Goal: Information Seeking & Learning: Learn about a topic

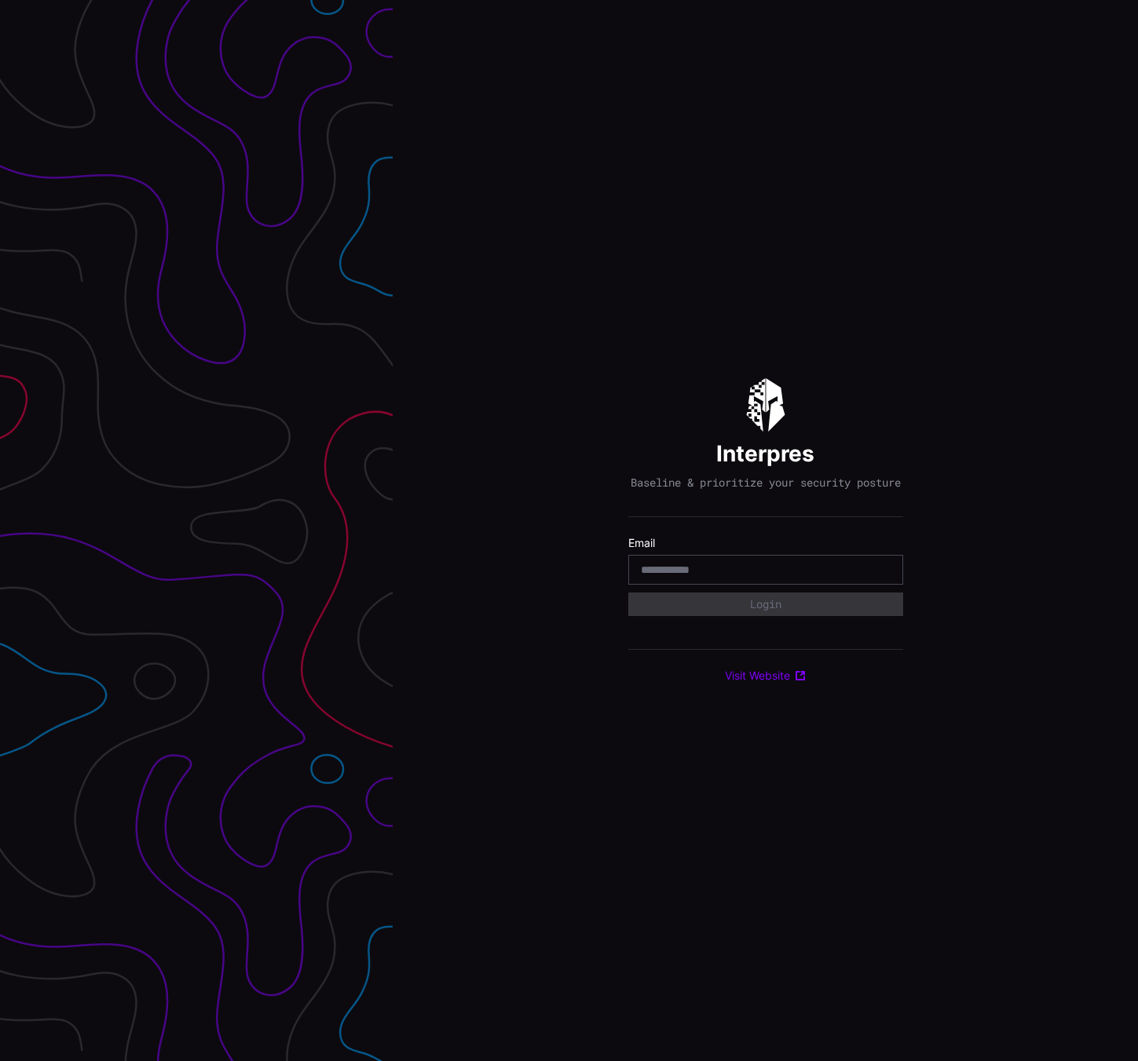
click at [719, 577] on input "email" at bounding box center [766, 570] width 250 height 14
type input "**********"
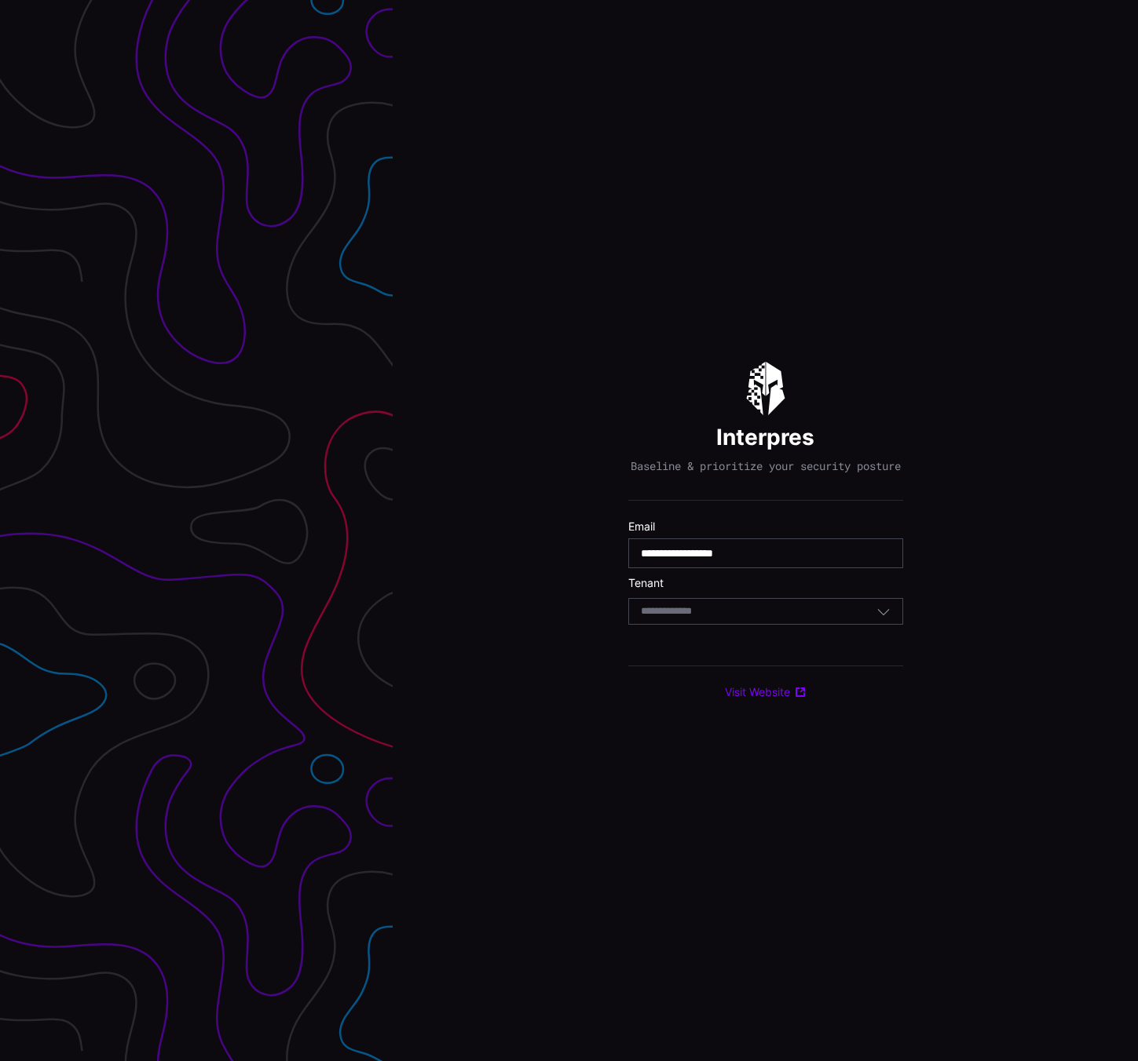
click at [728, 602] on section "Tenant Select Tenant" at bounding box center [765, 600] width 275 height 49
click at [724, 619] on div "Select Tenant" at bounding box center [759, 612] width 236 height 14
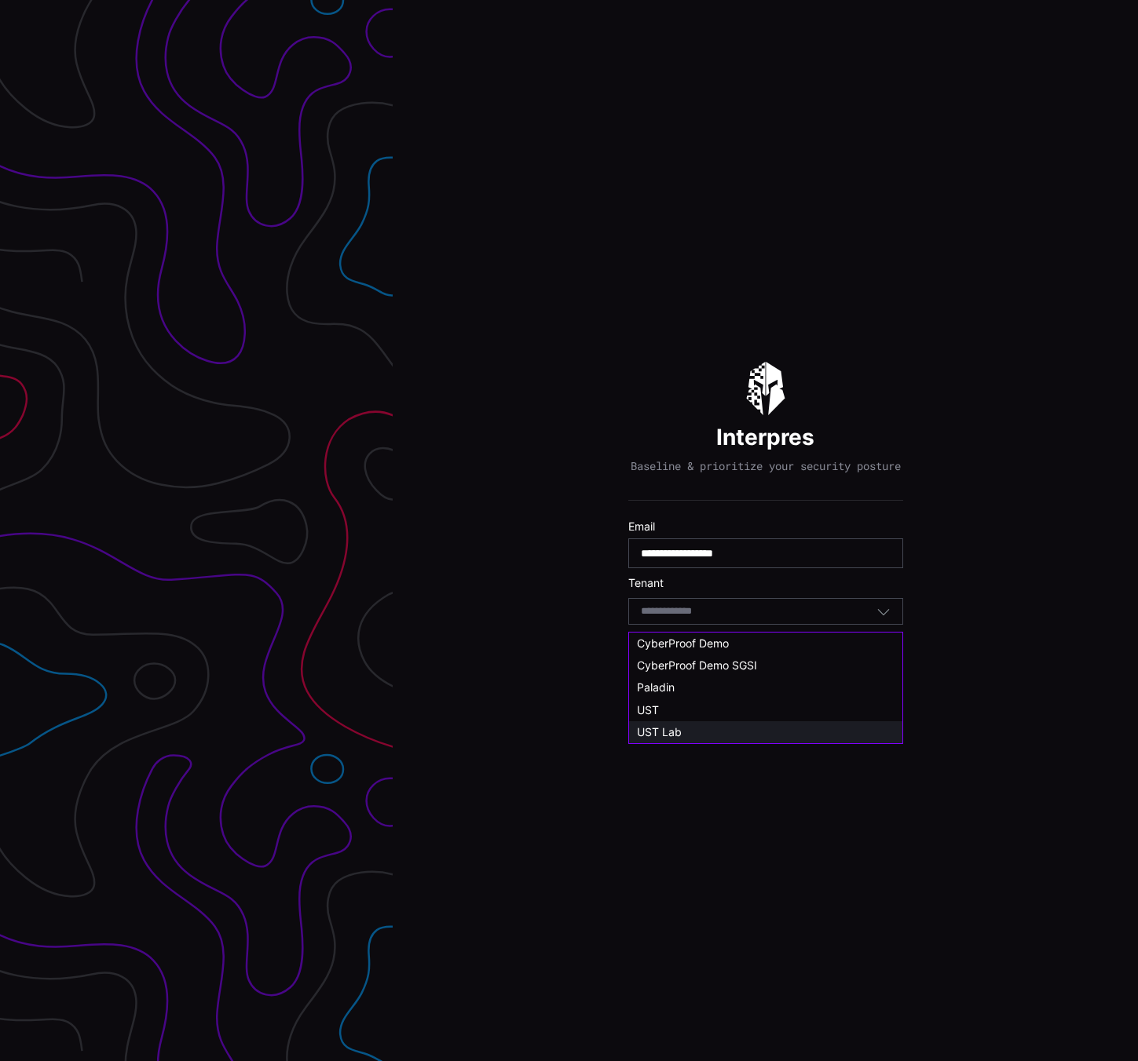
click at [729, 733] on div "UST Lab" at bounding box center [766, 732] width 258 height 14
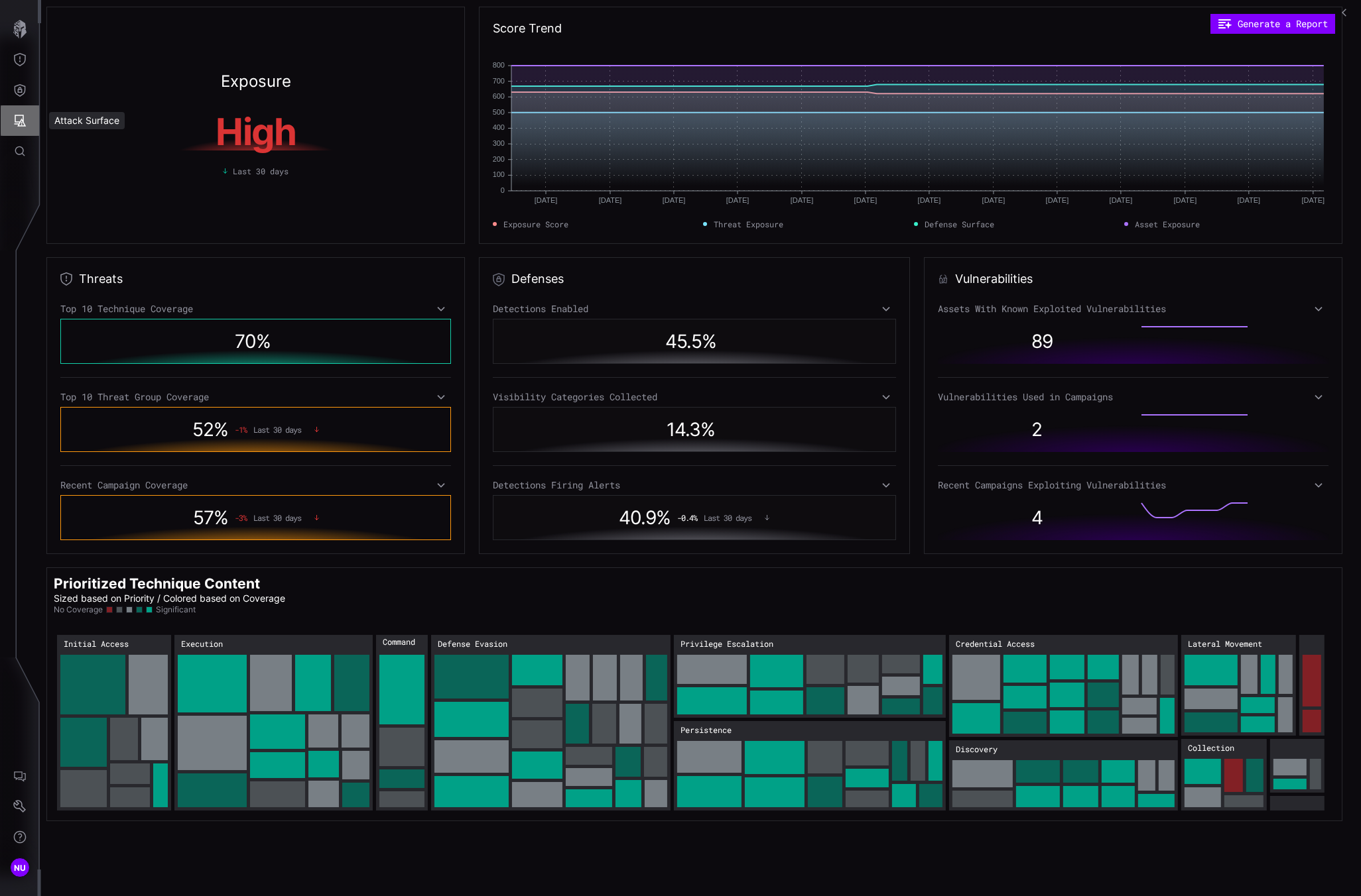
click at [20, 114] on icon "Attack Surface" at bounding box center [20, 121] width 14 height 14
click at [91, 145] on div "Vulnerabilities" at bounding box center [110, 149] width 70 height 17
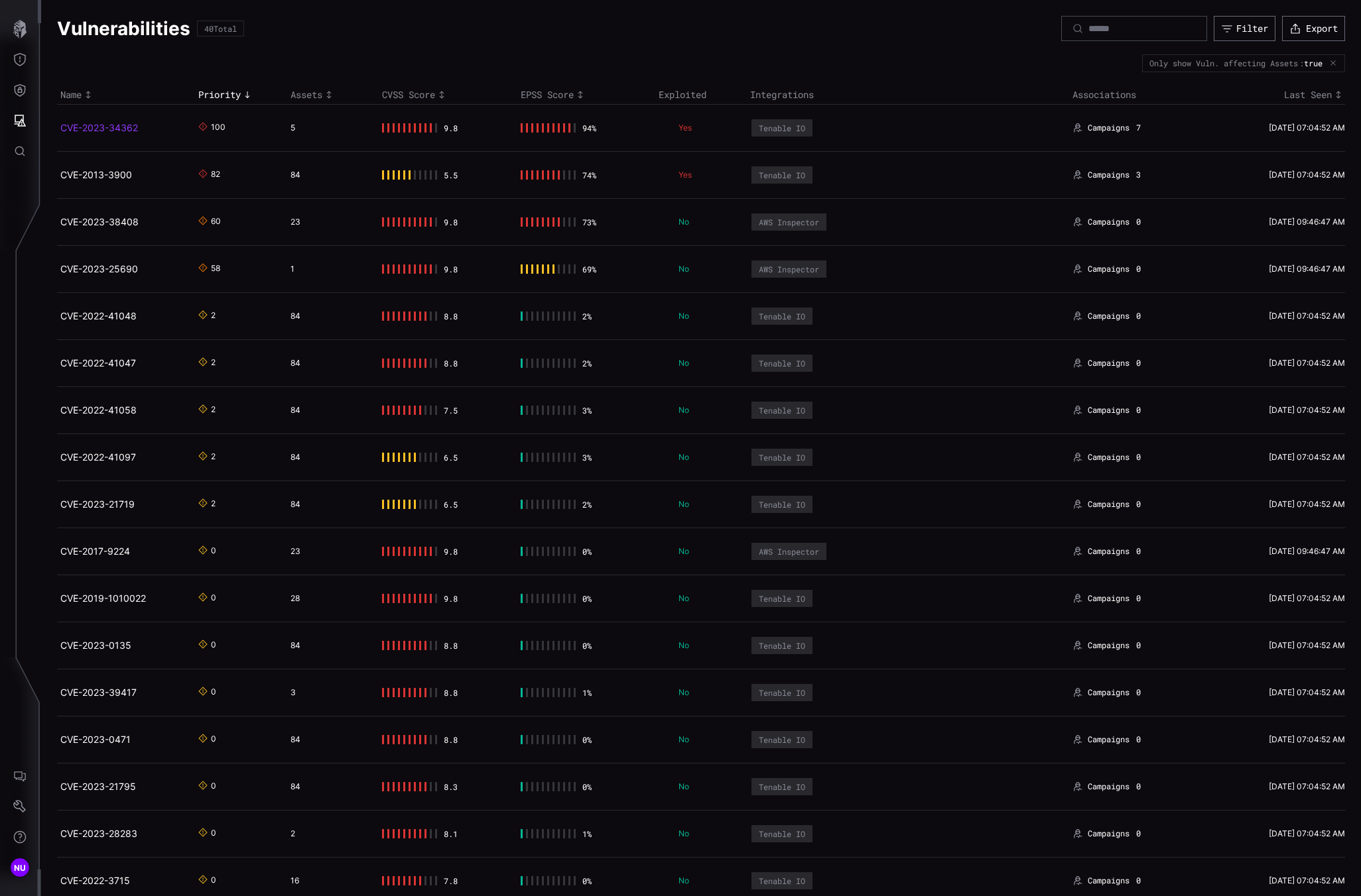
click at [73, 127] on link "CVE-2023-34362" at bounding box center [99, 127] width 78 height 11
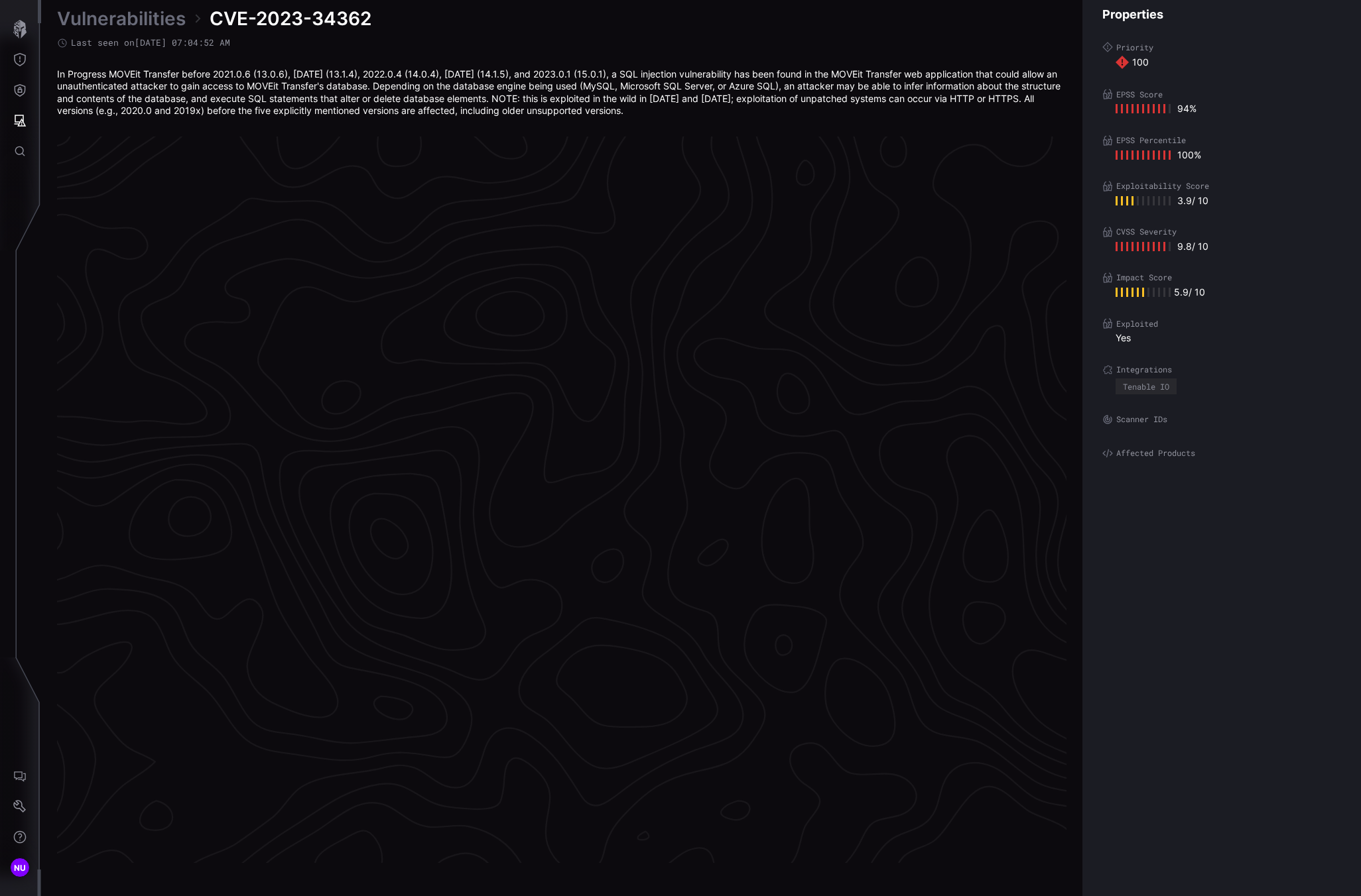
scroll to position [2626, 495]
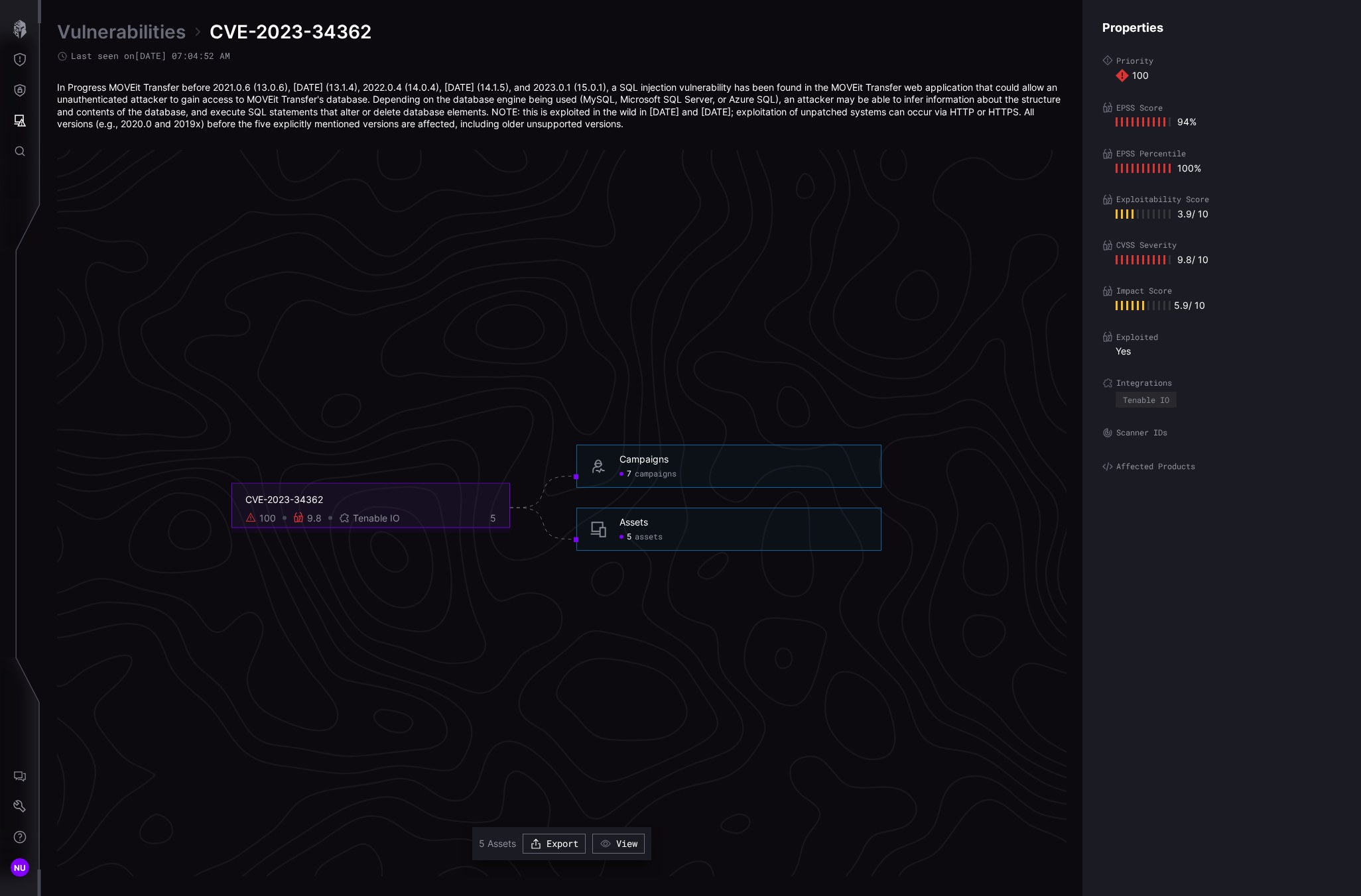
click at [626, 546] on div "Assets 5 assets" at bounding box center [728, 529] width 305 height 43
click at [634, 540] on span "assets" at bounding box center [648, 537] width 28 height 11
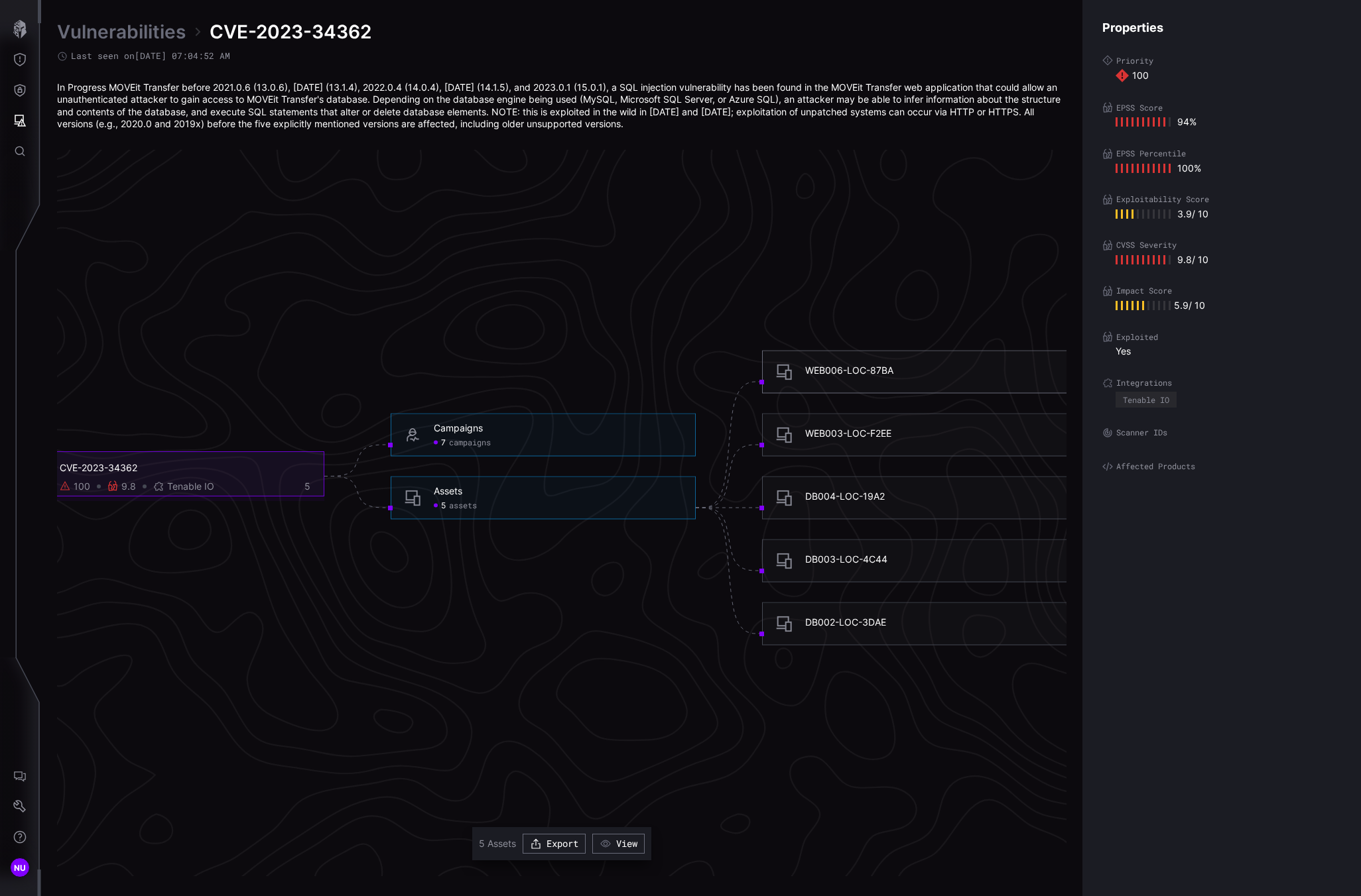
click at [882, 369] on div "WEB006-LOC-87BA" at bounding box center [849, 370] width 88 height 12
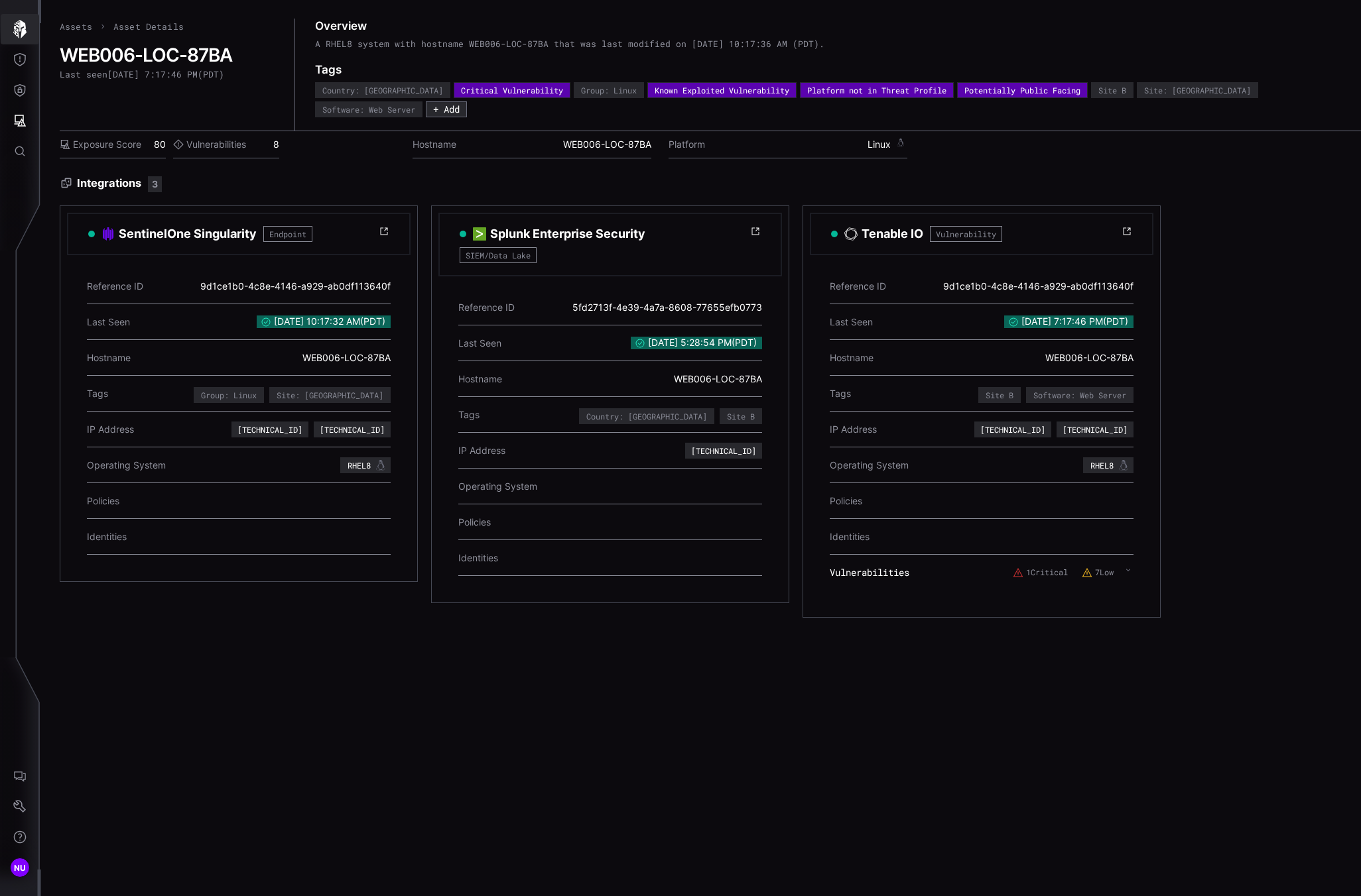
click at [27, 33] on icon "button" at bounding box center [20, 30] width 19 height 19
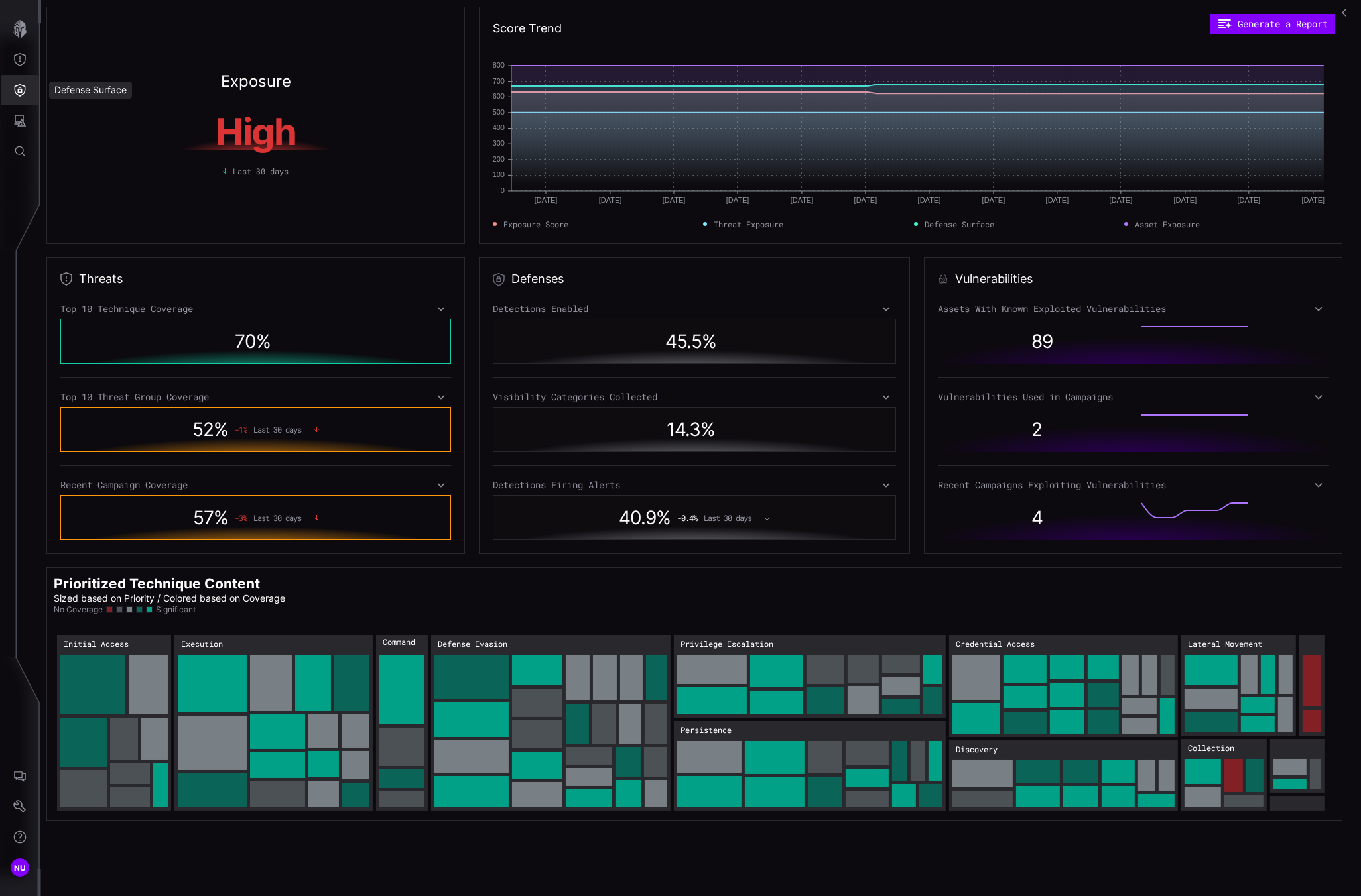
click at [23, 77] on button "Defense Surface" at bounding box center [20, 90] width 39 height 30
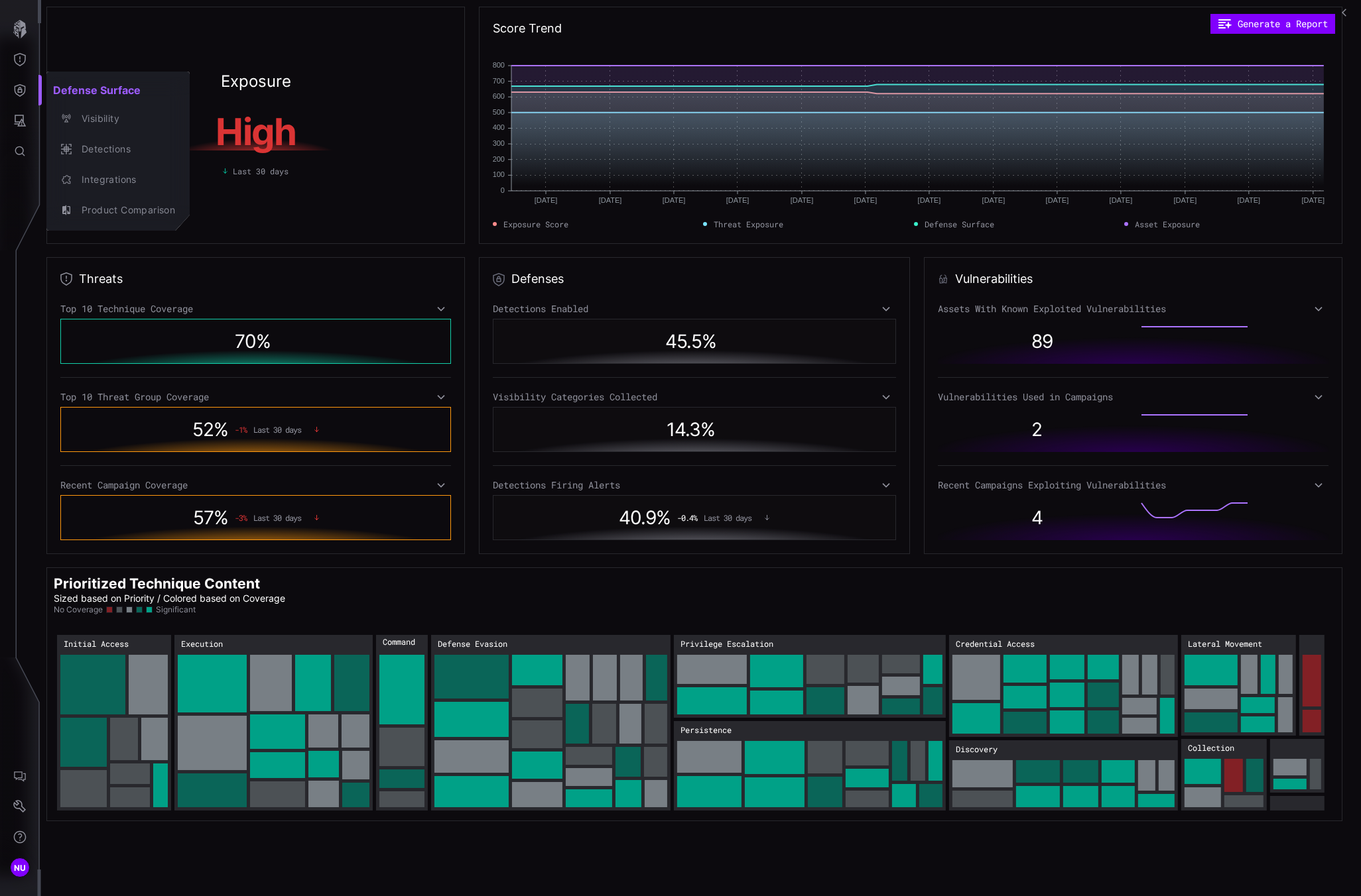
click at [24, 58] on div at bounding box center [680, 448] width 1361 height 896
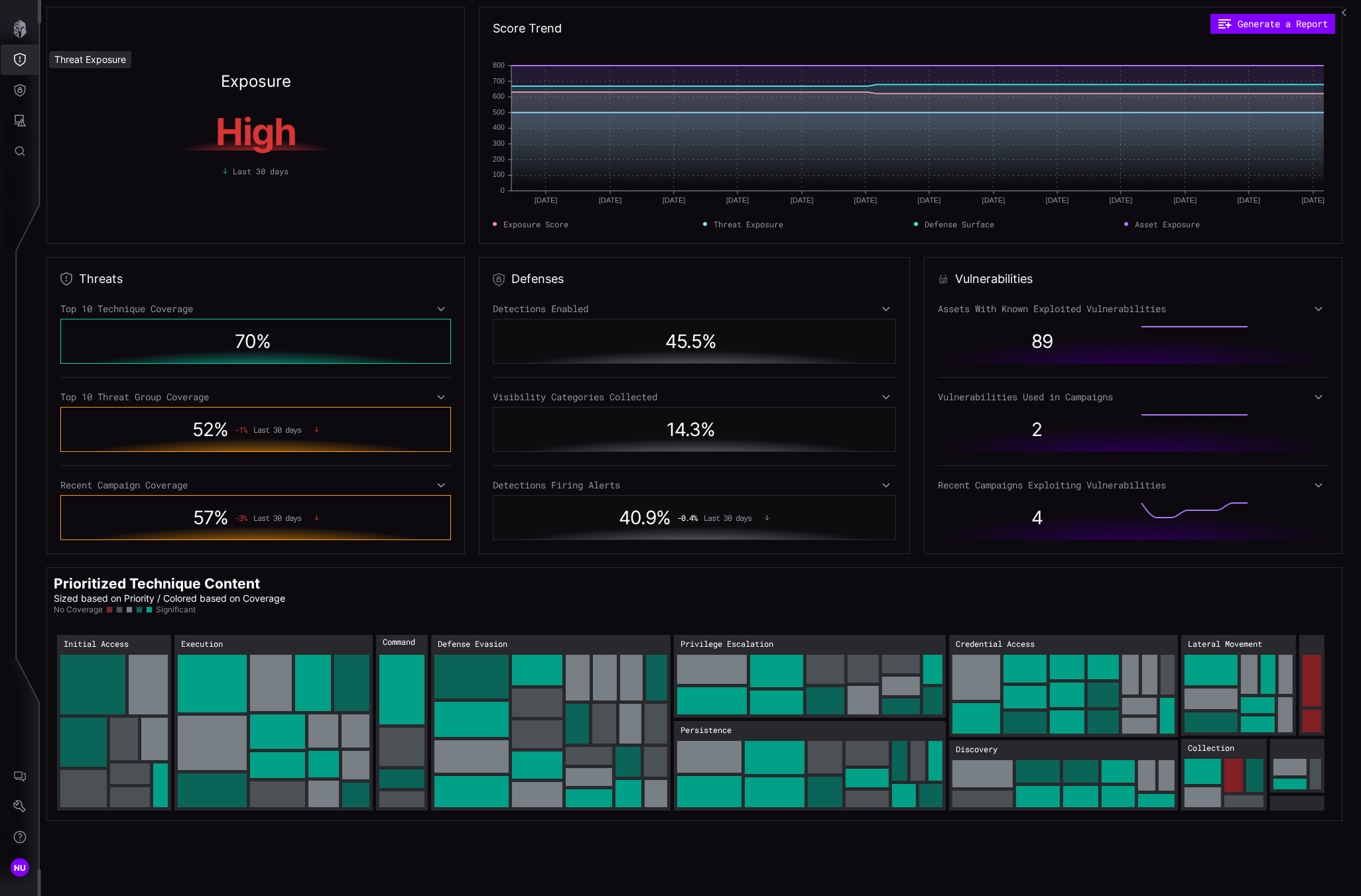
click at [24, 60] on icon "Threat Exposure" at bounding box center [20, 60] width 14 height 14
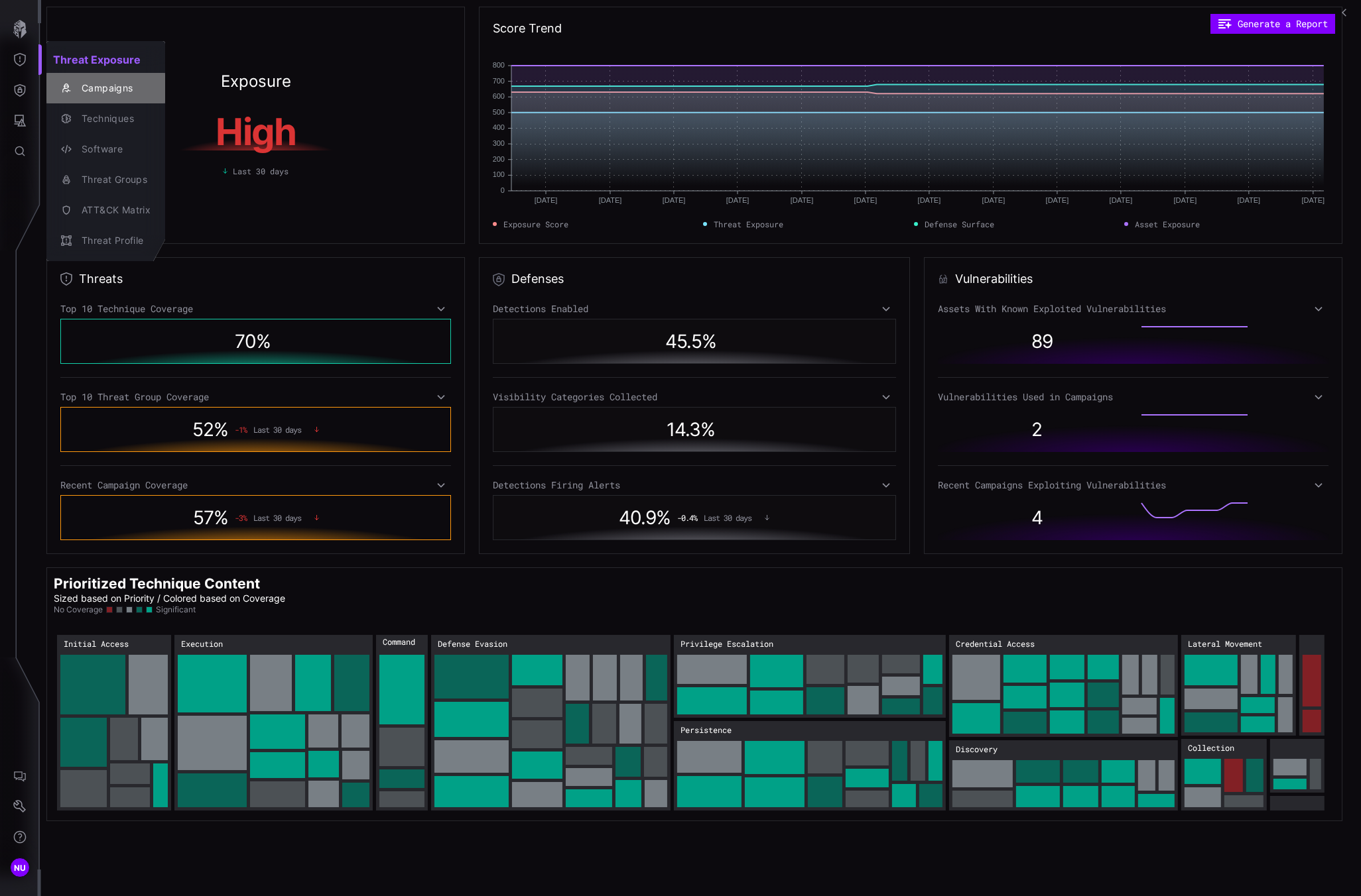
click at [112, 90] on div "Campaigns" at bounding box center [112, 89] width 75 height 17
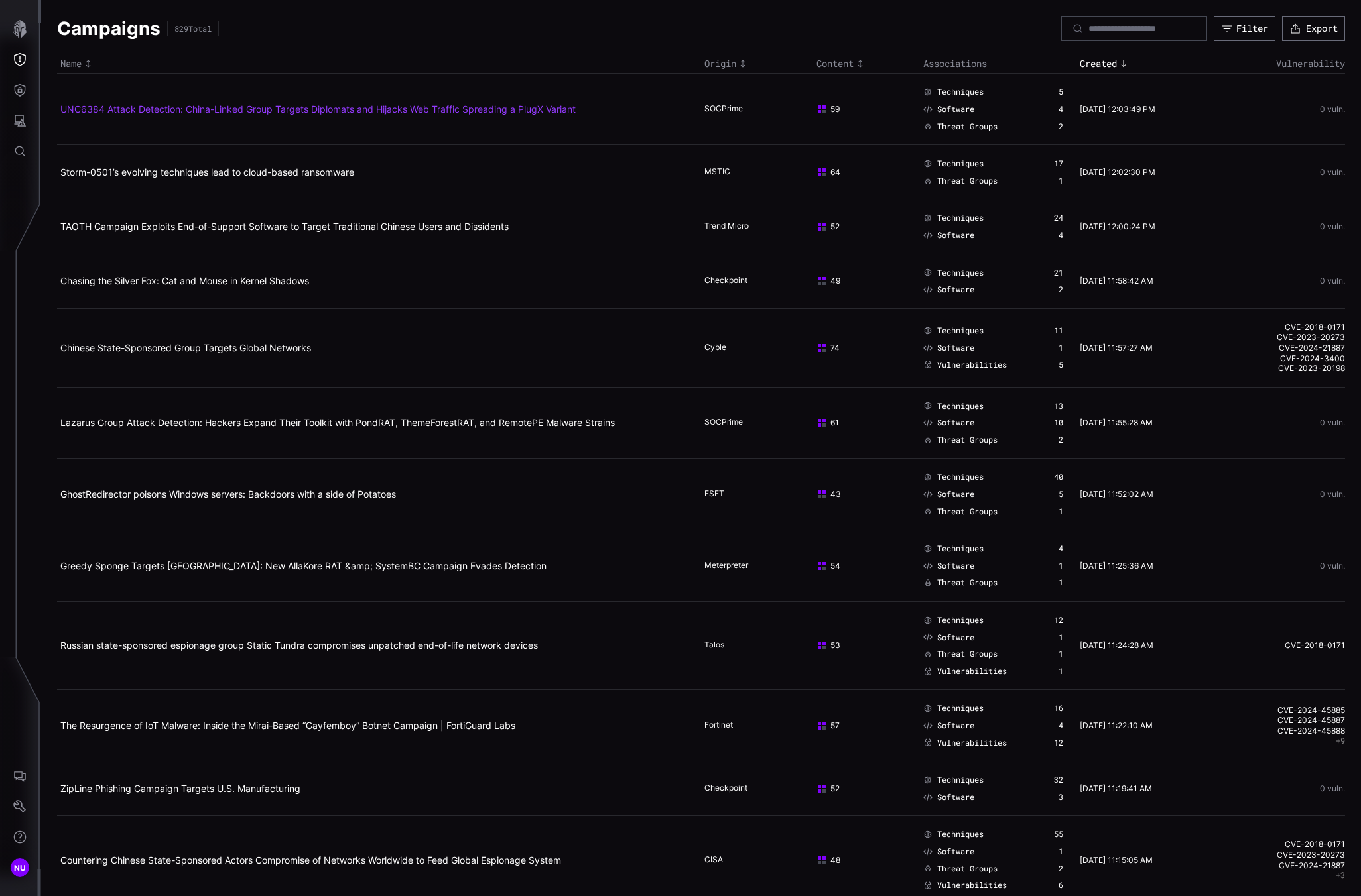
click at [119, 112] on link "UNC6384 Attack Detection: China-Linked Group Targets Diplomats and Hijacks Web …" at bounding box center [318, 108] width 515 height 11
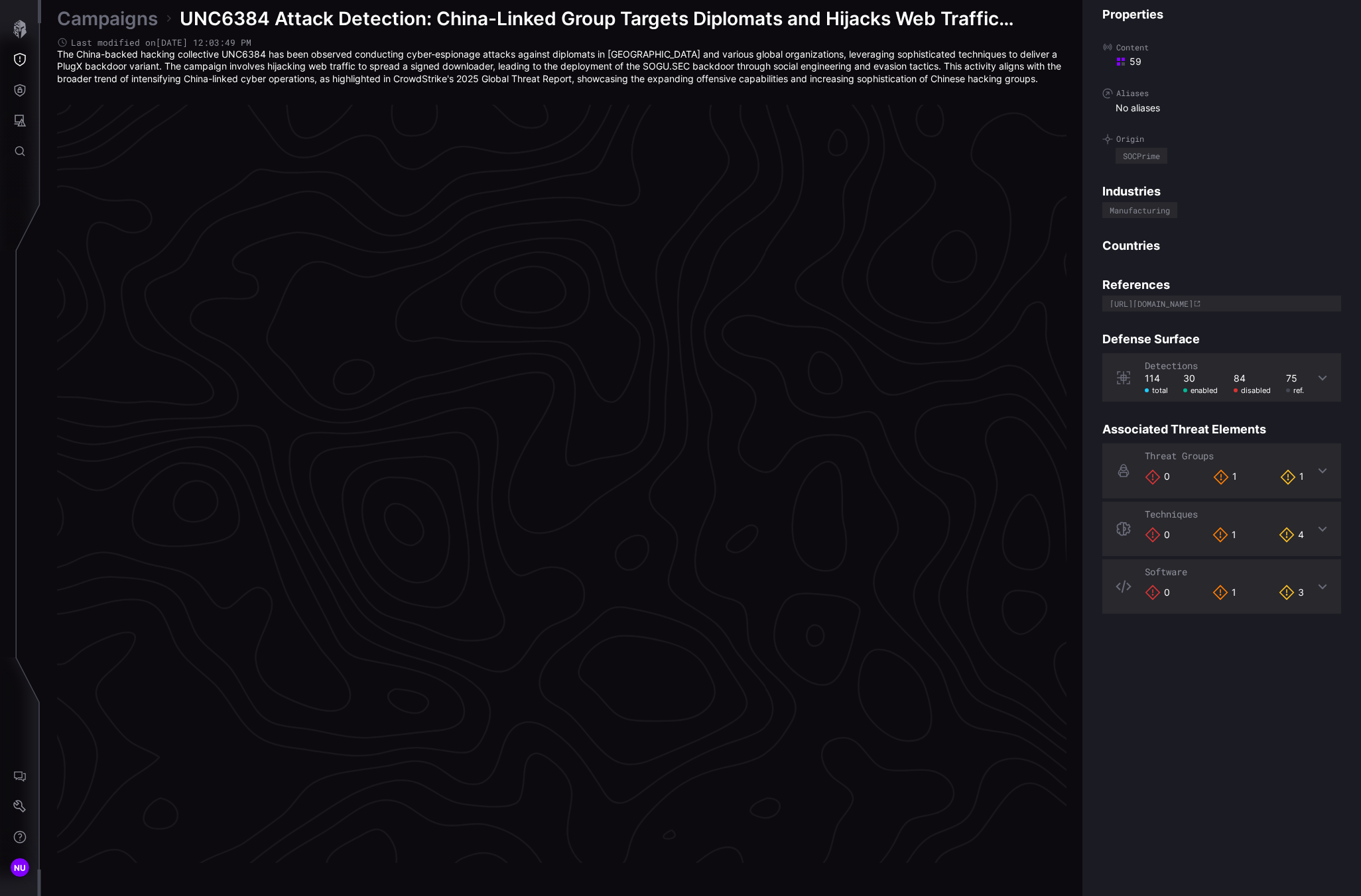
scroll to position [2609, 495]
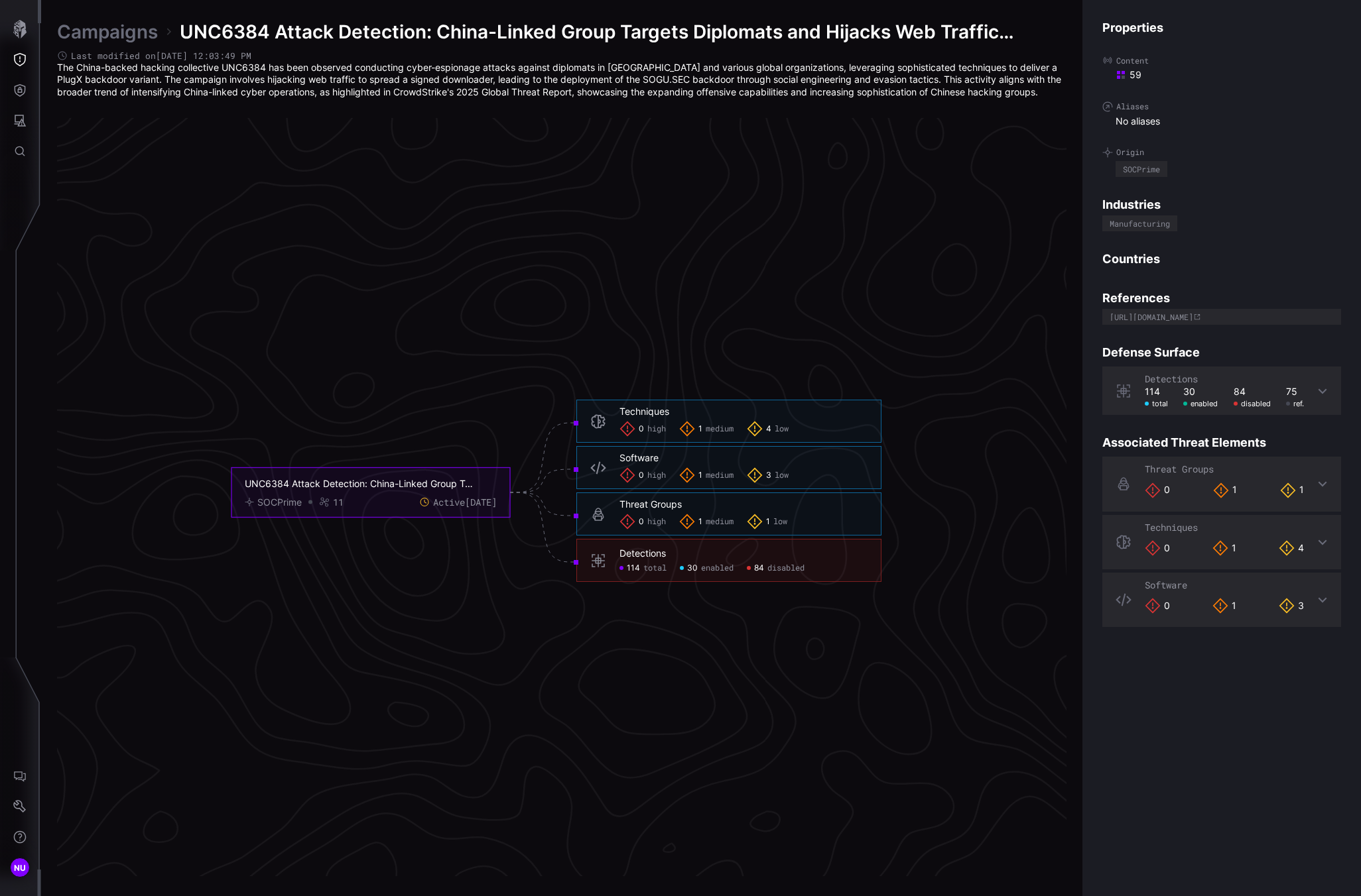
click at [620, 561] on div "Detections 114 total 30 enabled 84 disabled" at bounding box center [743, 560] width 248 height 26
click at [696, 569] on span "30" at bounding box center [692, 568] width 11 height 11
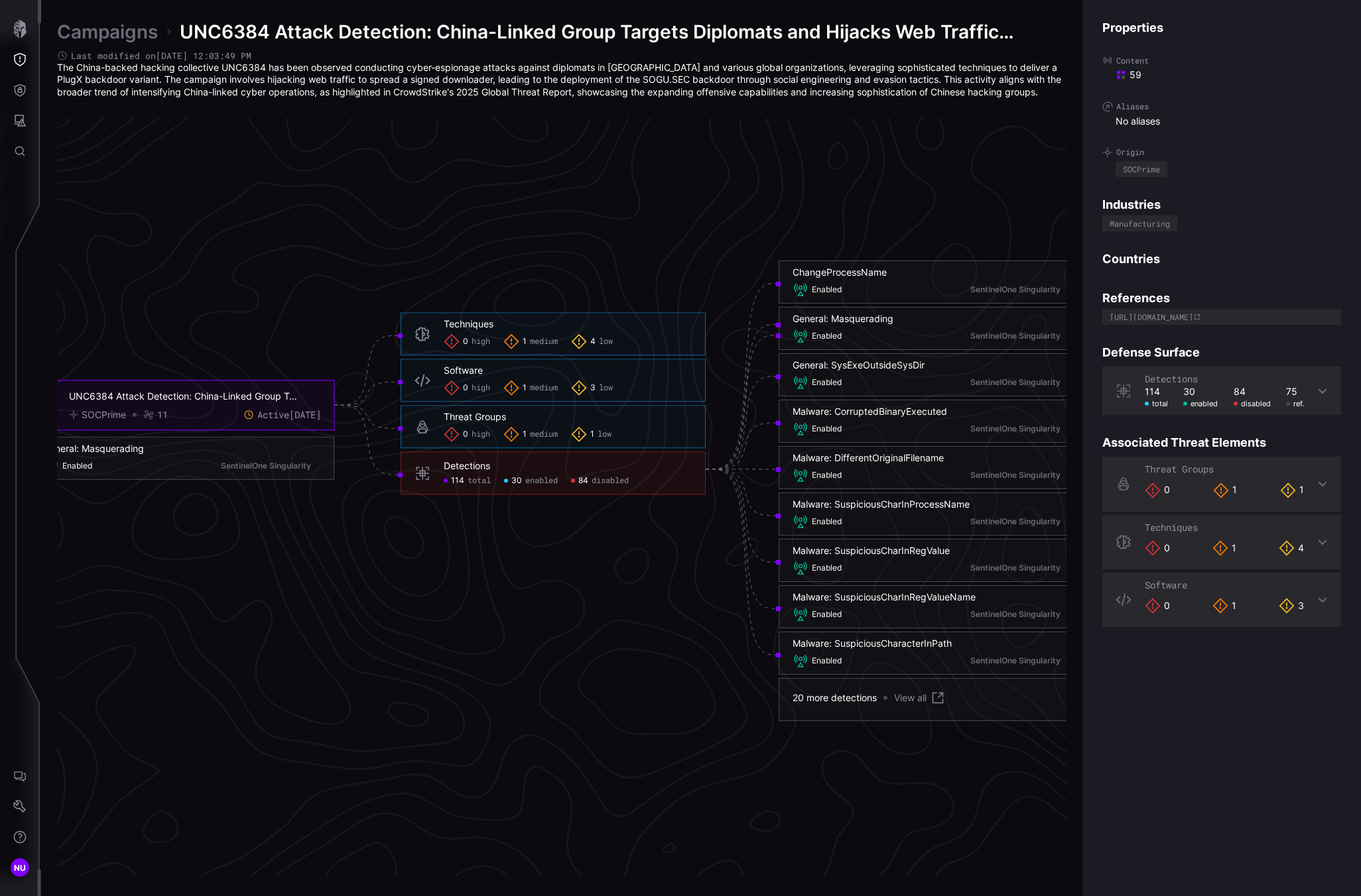
click at [622, 480] on span "disabled" at bounding box center [610, 481] width 37 height 11
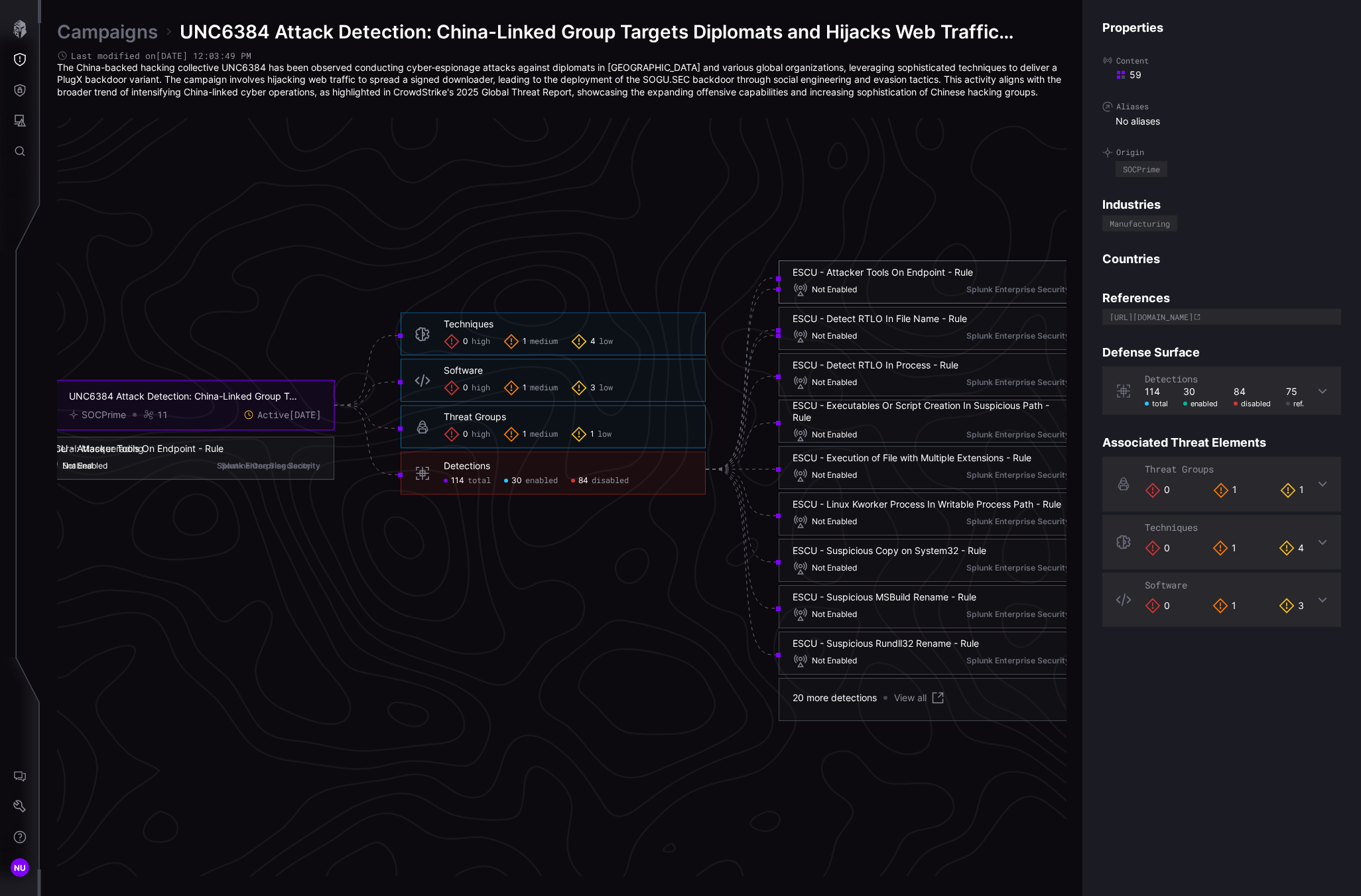
click at [224, 443] on div "ESCU - Attacker Tools On Endpoint - Rule" at bounding box center [133, 448] width 181 height 12
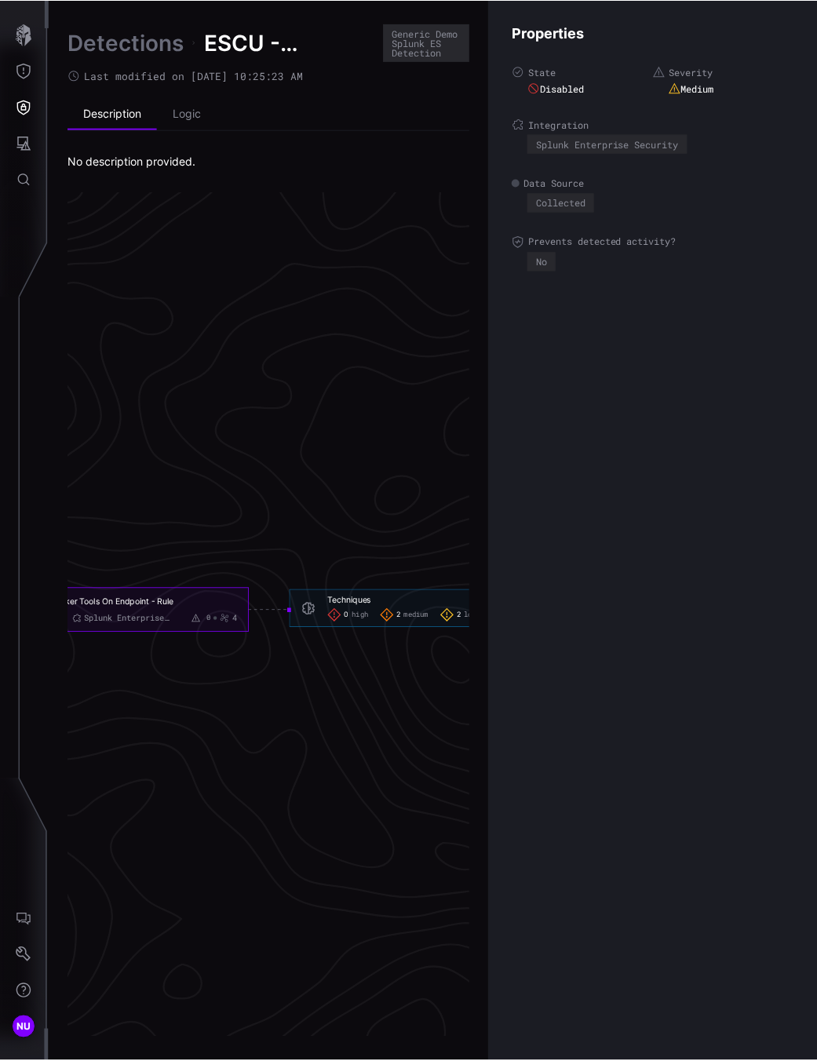
scroll to position [3116, 983]
